Goal: Check status: Check status

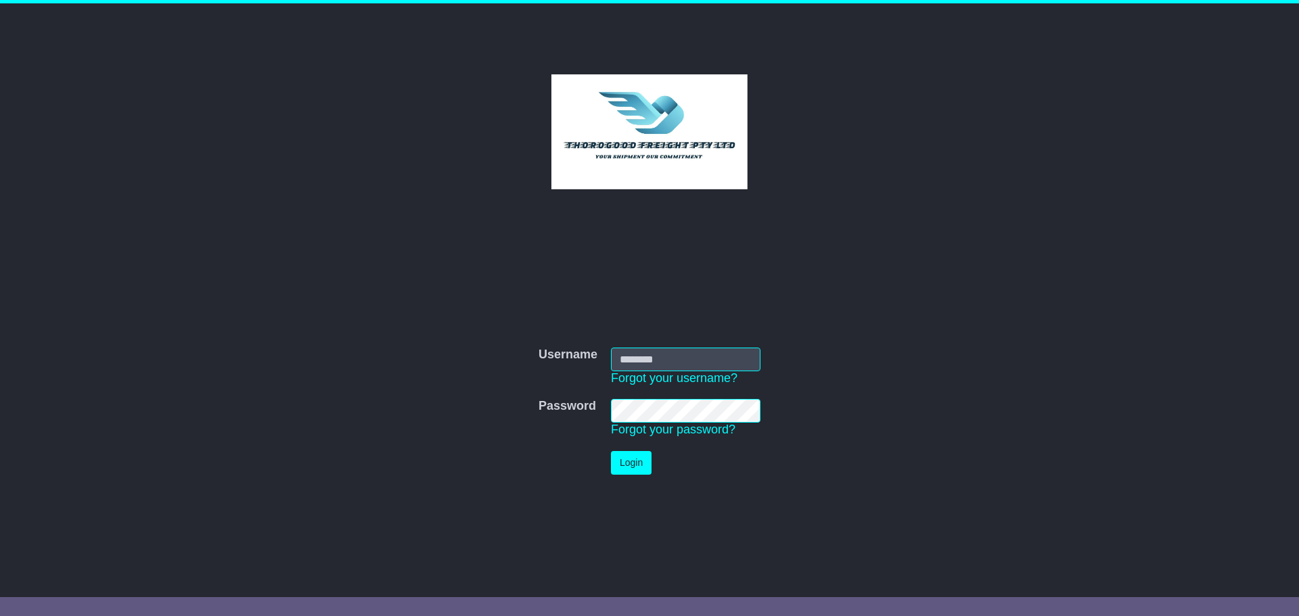
type input "***"
click at [624, 463] on button "Login" at bounding box center [631, 463] width 41 height 24
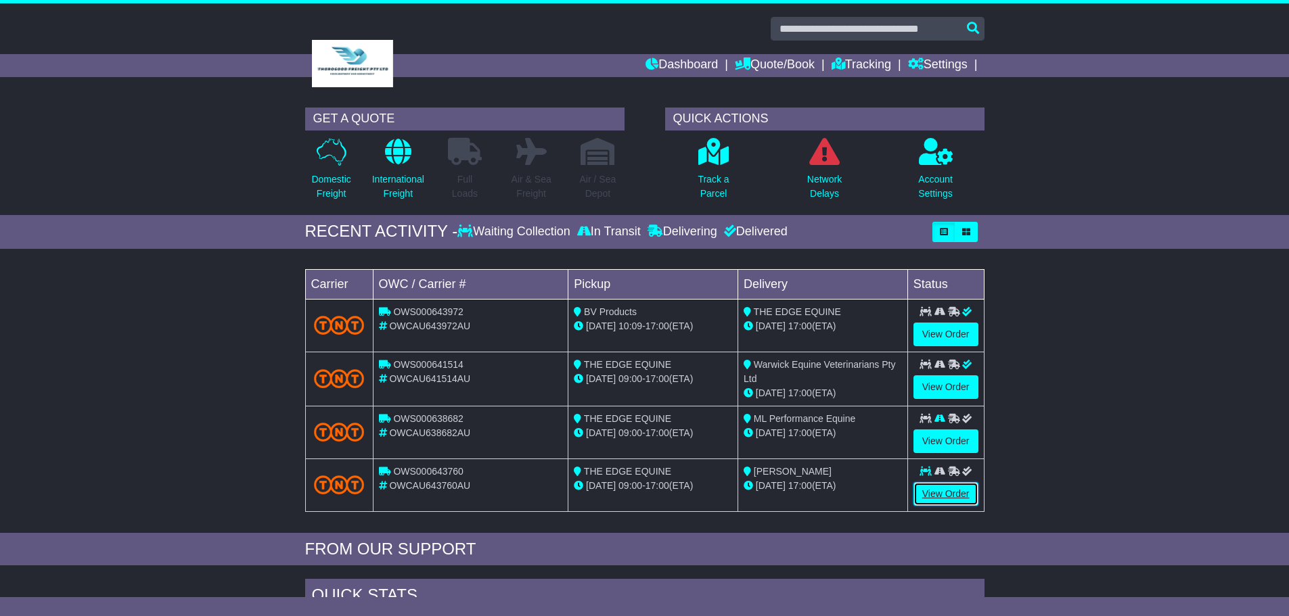
click at [953, 495] on link "View Order" at bounding box center [945, 494] width 65 height 24
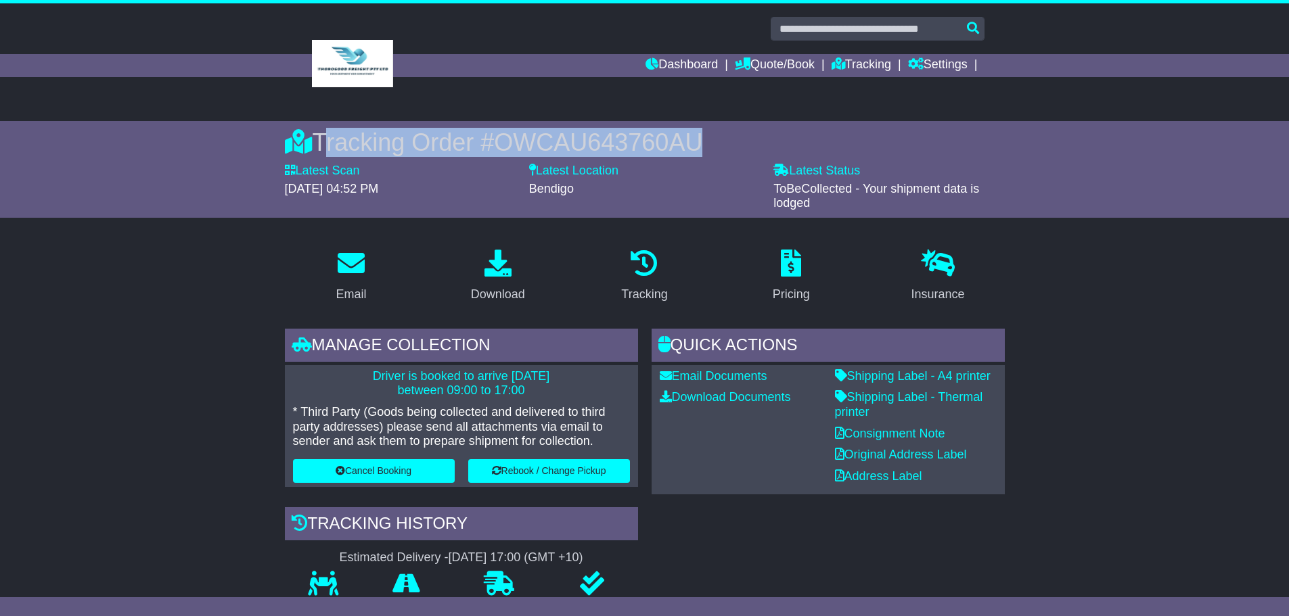
drag, startPoint x: 713, startPoint y: 141, endPoint x: 319, endPoint y: 145, distance: 393.8
click at [319, 145] on div "Tracking Order # OWCAU643760AU" at bounding box center [645, 142] width 720 height 29
copy div "Tracking Order # OWCAU643760AU"
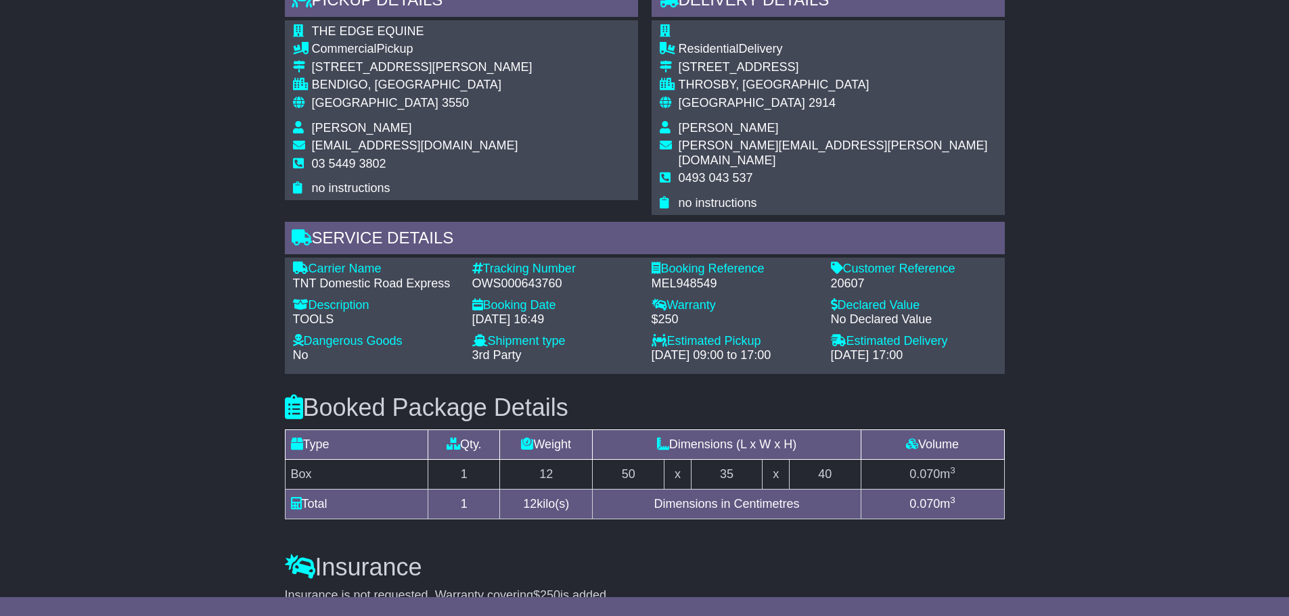
scroll to position [744, 0]
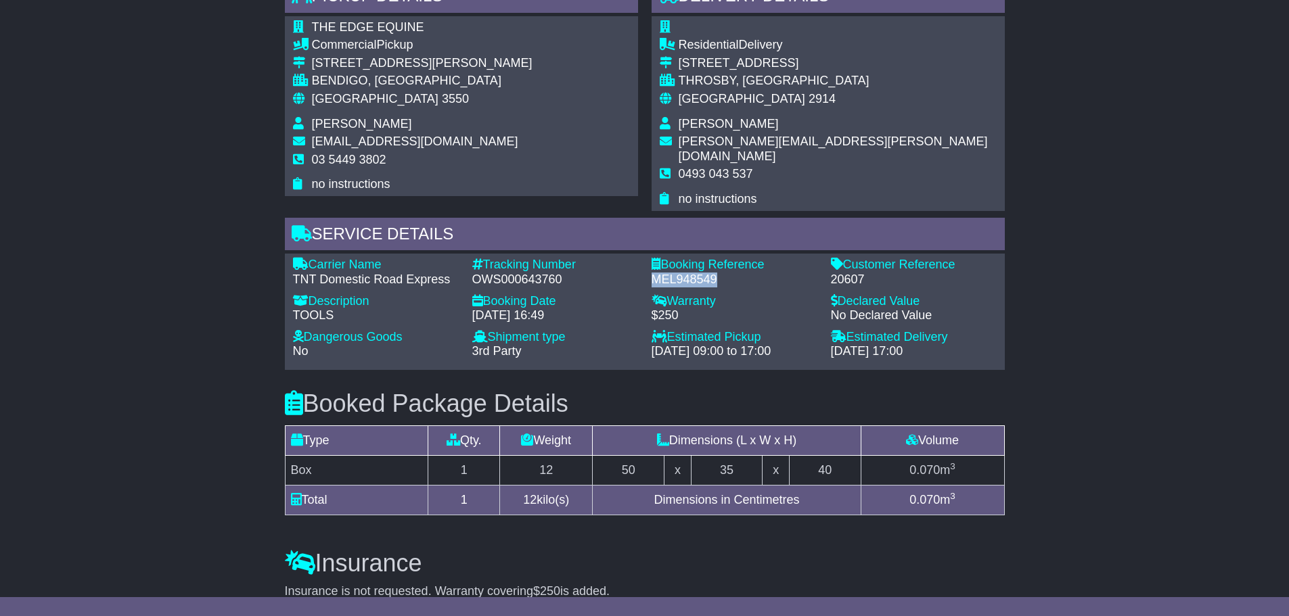
drag, startPoint x: 718, startPoint y: 265, endPoint x: 654, endPoint y: 267, distance: 64.3
click at [654, 273] on div "MEL948549" at bounding box center [735, 280] width 166 height 15
copy div "MEL948549"
